Goal: Task Accomplishment & Management: Manage account settings

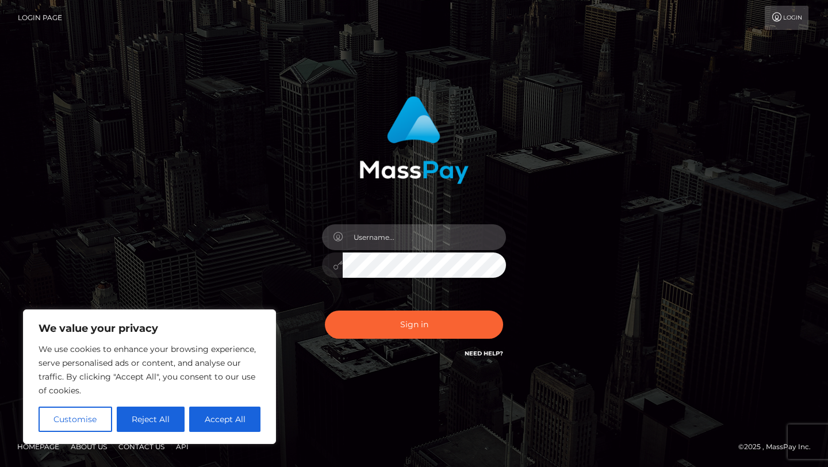
click at [405, 237] on input "text" at bounding box center [424, 237] width 163 height 26
type input "pristineelf"
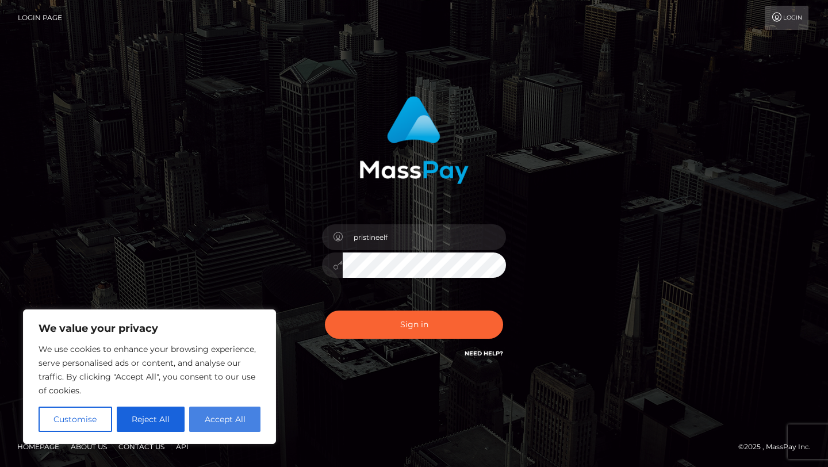
click at [222, 409] on button "Accept All" at bounding box center [224, 418] width 71 height 25
checkbox input "true"
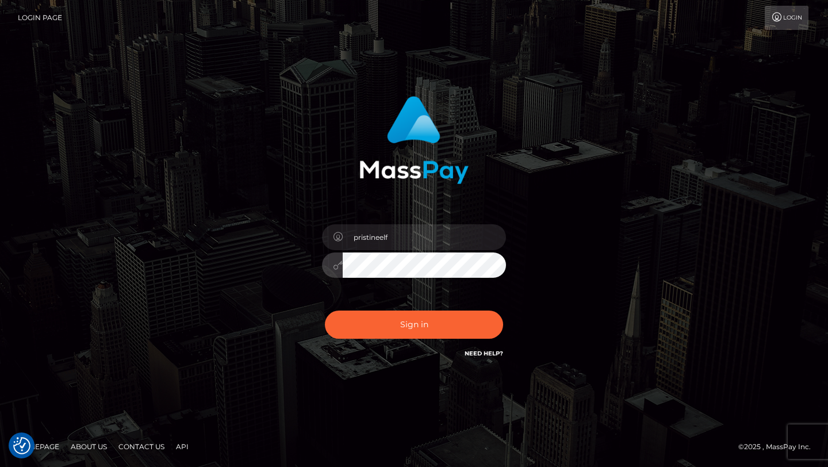
click at [325, 310] on button "Sign in" at bounding box center [414, 324] width 178 height 28
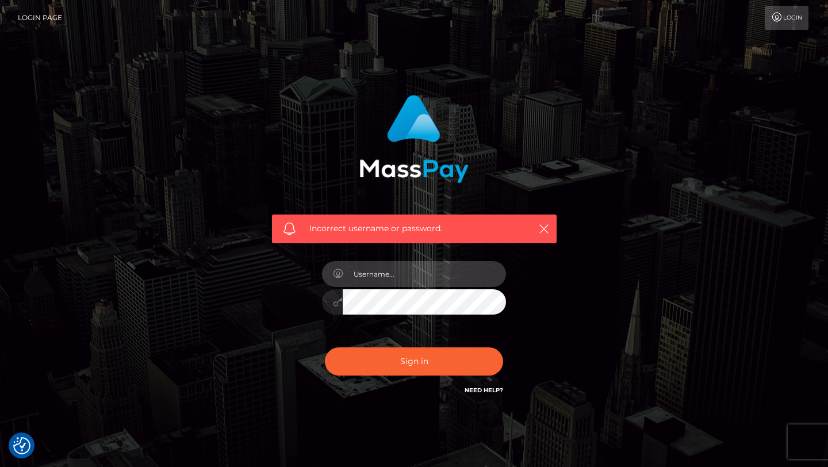
click at [379, 283] on input "text" at bounding box center [424, 274] width 163 height 26
